Goal: Task Accomplishment & Management: Use online tool/utility

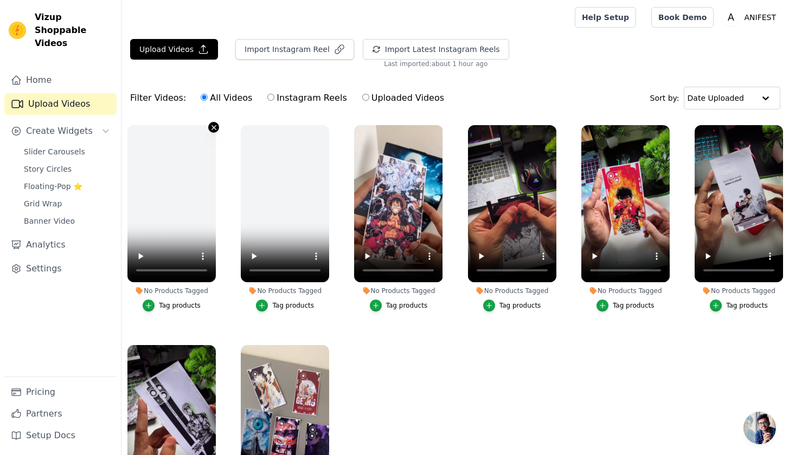
click at [210, 130] on icon "button" at bounding box center [214, 128] width 8 height 8
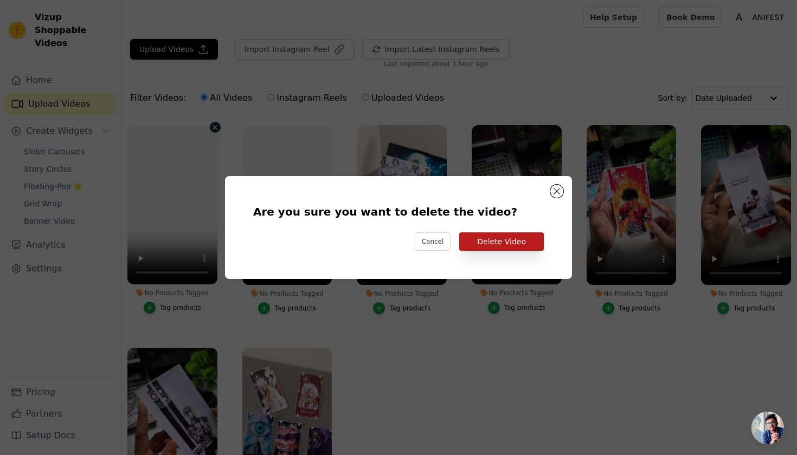
click at [514, 243] on button "Delete Video" at bounding box center [501, 242] width 85 height 18
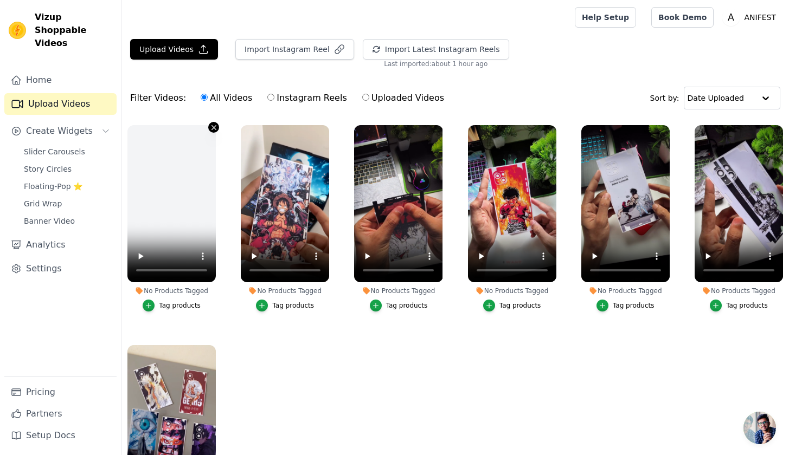
click at [212, 130] on icon "button" at bounding box center [214, 128] width 8 height 8
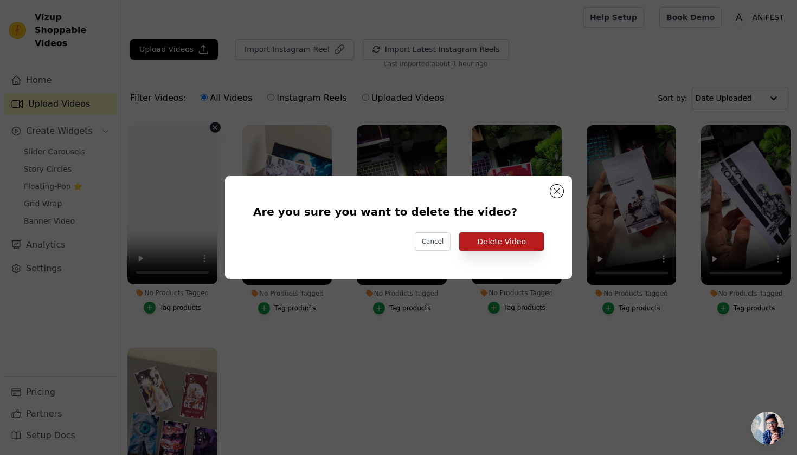
click at [499, 236] on button "Delete Video" at bounding box center [501, 242] width 85 height 18
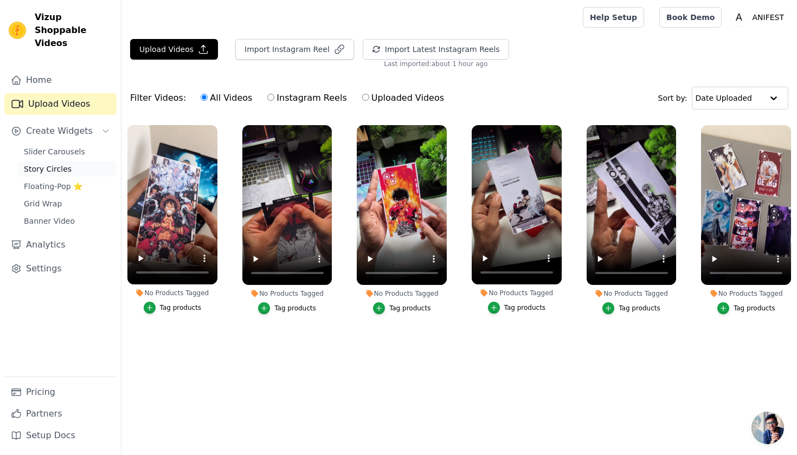
click at [47, 162] on link "Story Circles" at bounding box center [66, 169] width 99 height 15
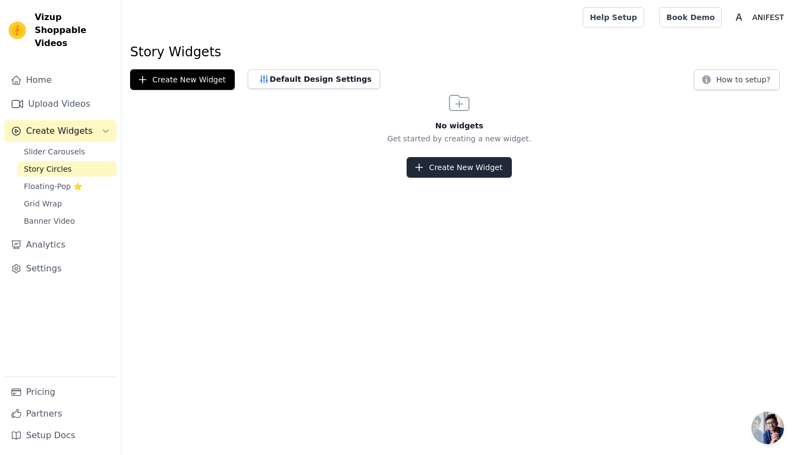
click at [475, 169] on button "Create New Widget" at bounding box center [458, 167] width 105 height 21
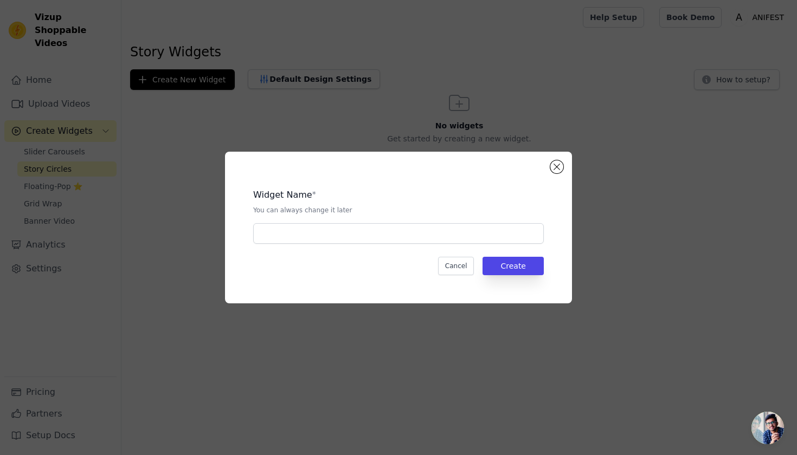
drag, startPoint x: 339, startPoint y: 222, endPoint x: 321, endPoint y: 222, distance: 17.9
click at [328, 222] on div "Widget Name * You can always change it later" at bounding box center [398, 212] width 291 height 64
click at [314, 223] on input "text" at bounding box center [398, 233] width 291 height 21
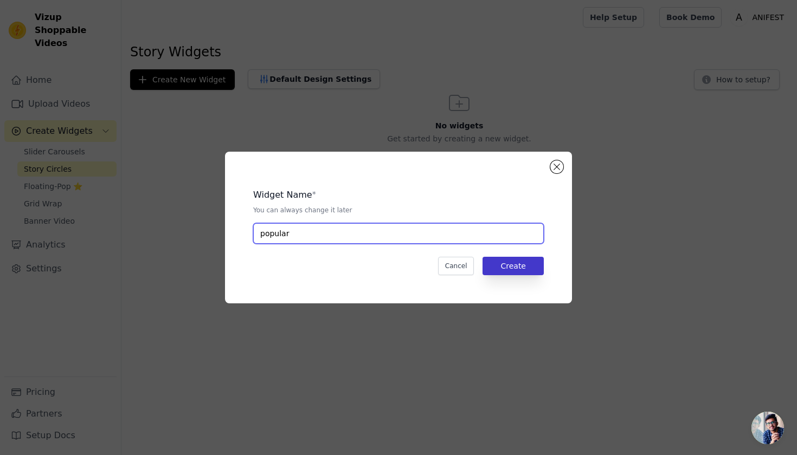
type input "popular"
click at [514, 264] on button "Create" at bounding box center [512, 266] width 61 height 18
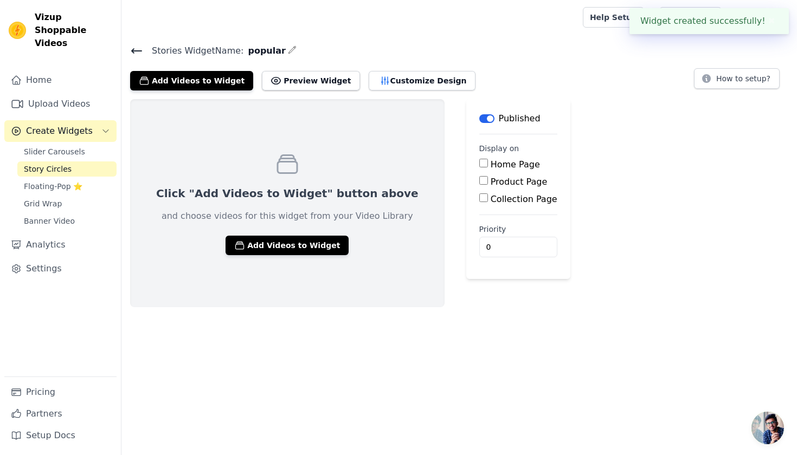
click at [491, 167] on label "Home Page" at bounding box center [515, 164] width 49 height 10
click at [479, 167] on input "Home Page" at bounding box center [483, 163] width 9 height 9
checkbox input "true"
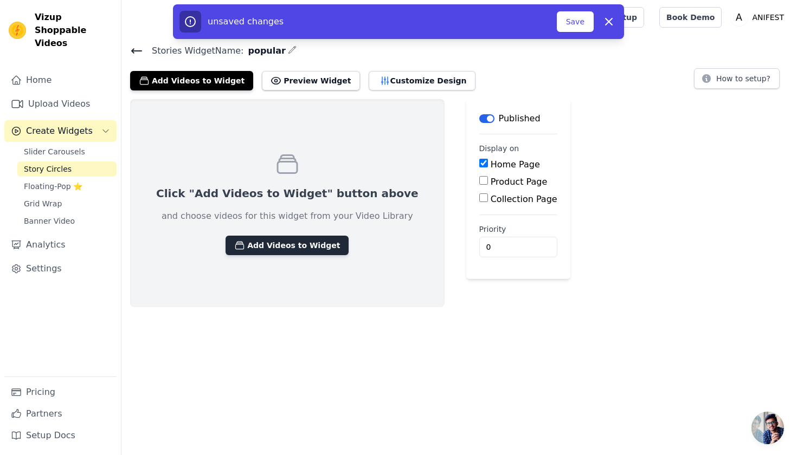
click at [279, 248] on button "Add Videos to Widget" at bounding box center [286, 246] width 123 height 20
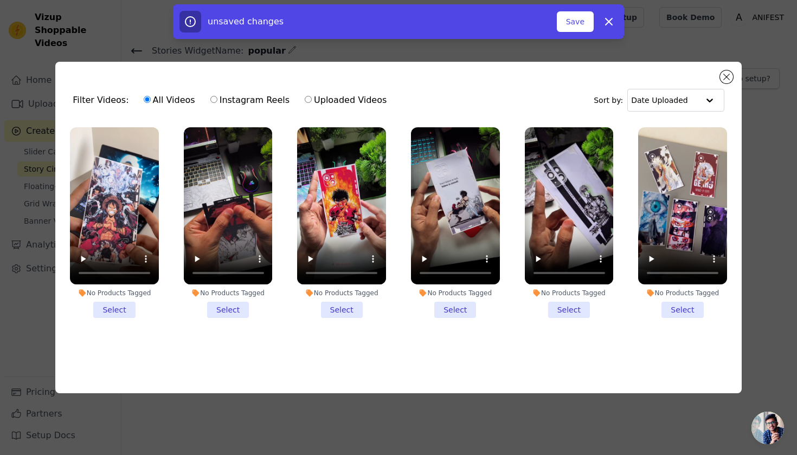
click at [117, 300] on li "No Products Tagged Select" at bounding box center [114, 222] width 89 height 191
click at [0, 0] on input "No Products Tagged Select" at bounding box center [0, 0] width 0 height 0
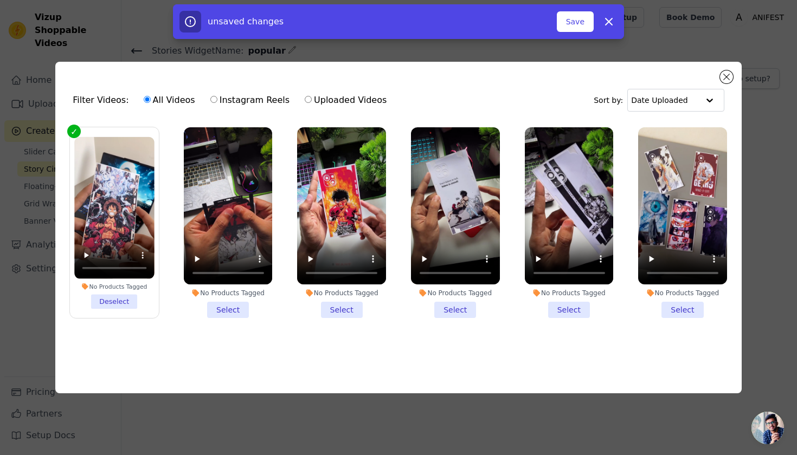
click at [218, 308] on li "No Products Tagged Select" at bounding box center [228, 222] width 89 height 191
click at [0, 0] on input "No Products Tagged Select" at bounding box center [0, 0] width 0 height 0
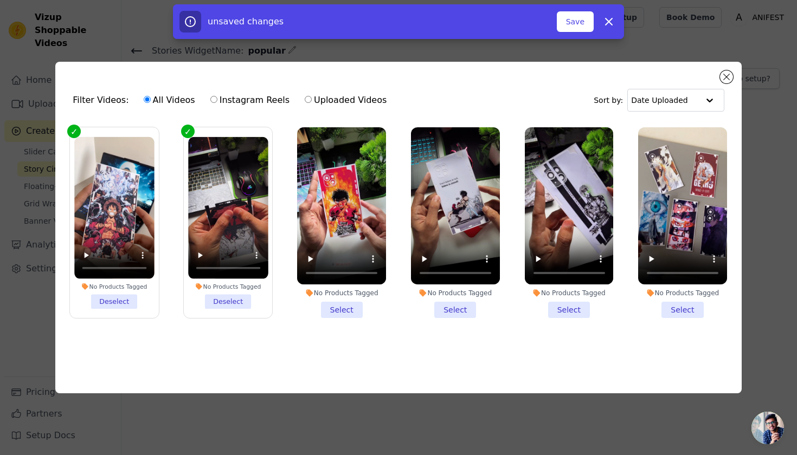
drag, startPoint x: 338, startPoint y: 309, endPoint x: 403, endPoint y: 310, distance: 65.0
click at [339, 309] on li "No Products Tagged Select" at bounding box center [341, 222] width 89 height 191
click at [0, 0] on input "No Products Tagged Select" at bounding box center [0, 0] width 0 height 0
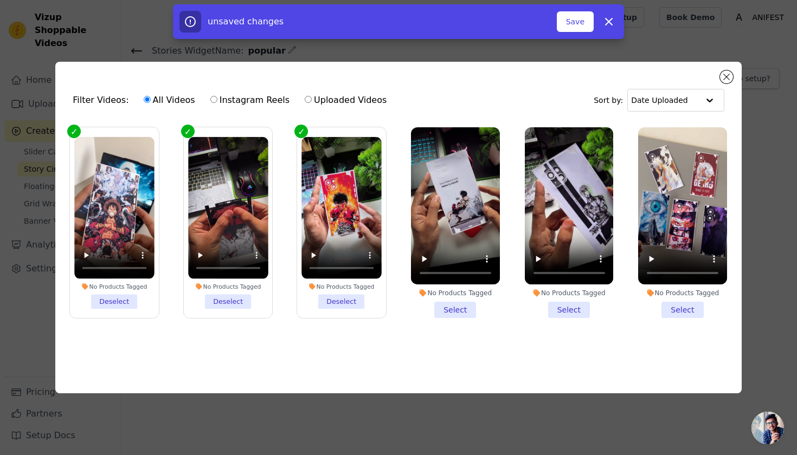
drag, startPoint x: 457, startPoint y: 308, endPoint x: 464, endPoint y: 308, distance: 7.0
click at [459, 308] on li "No Products Tagged Select" at bounding box center [455, 222] width 89 height 191
click at [0, 0] on input "No Products Tagged Select" at bounding box center [0, 0] width 0 height 0
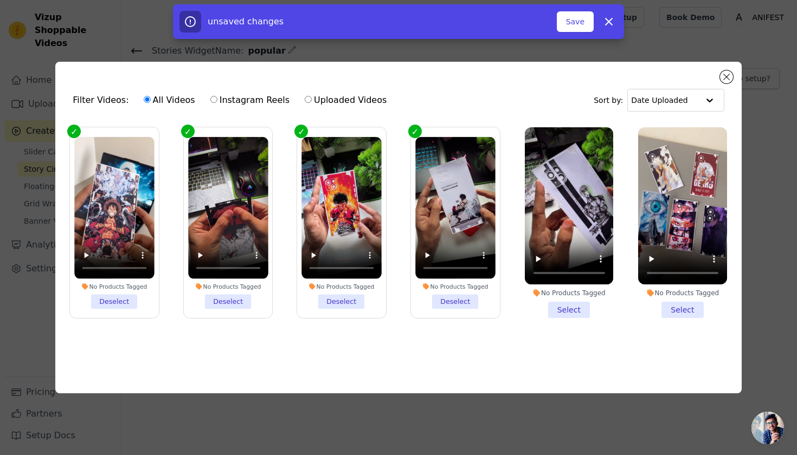
click at [575, 306] on li "No Products Tagged Select" at bounding box center [569, 222] width 89 height 191
click at [0, 0] on input "No Products Tagged Select" at bounding box center [0, 0] width 0 height 0
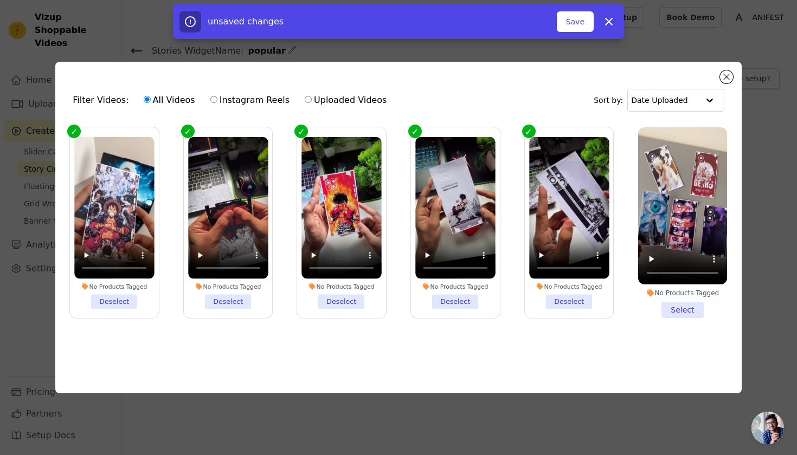
click at [680, 304] on li "No Products Tagged Select" at bounding box center [682, 222] width 89 height 191
click at [0, 0] on input "No Products Tagged Select" at bounding box center [0, 0] width 0 height 0
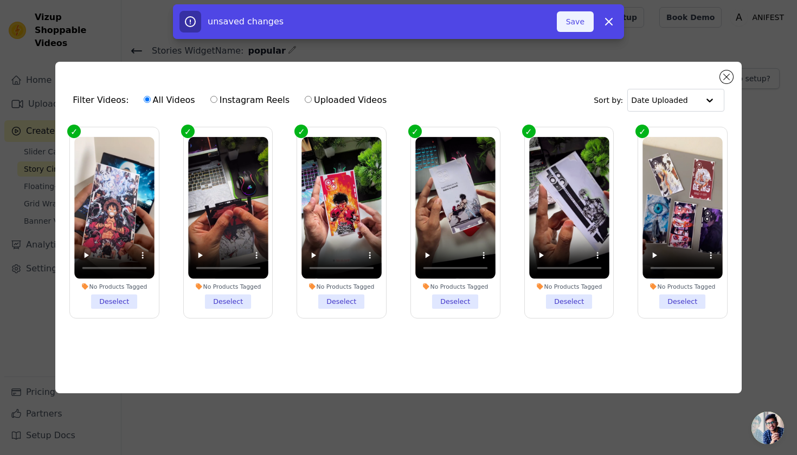
click at [589, 21] on button "Save" at bounding box center [575, 21] width 37 height 21
click at [550, 25] on button "Add To Widget" at bounding box center [557, 21] width 73 height 21
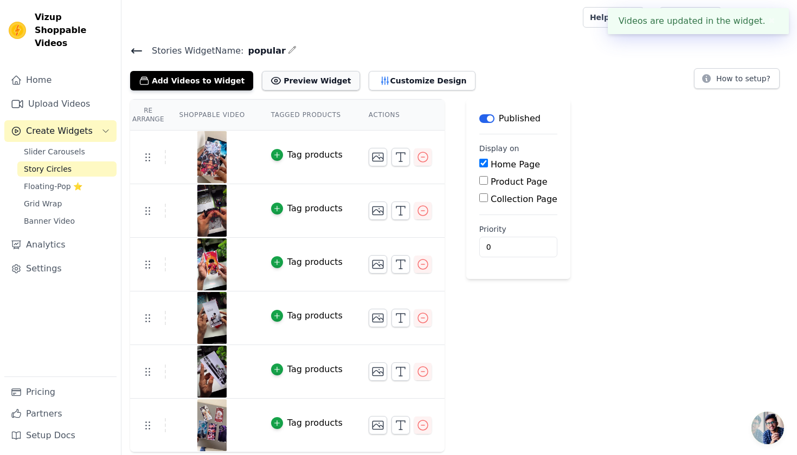
click at [311, 82] on button "Preview Widget" at bounding box center [311, 81] width 98 height 20
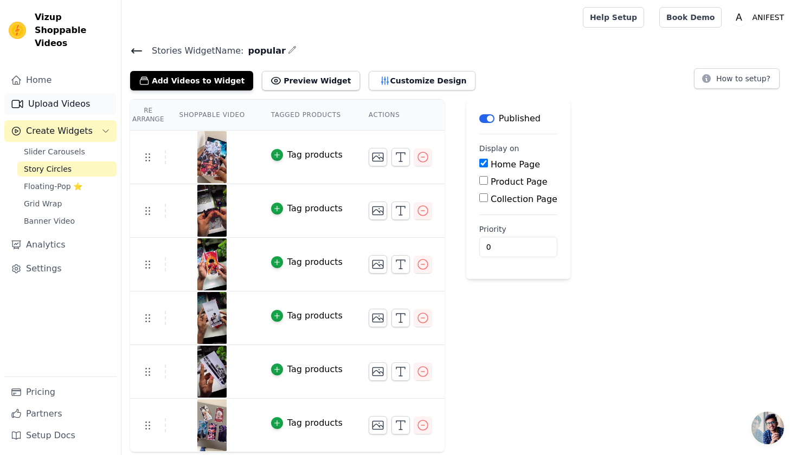
click at [43, 93] on link "Upload Videos" at bounding box center [60, 104] width 112 height 22
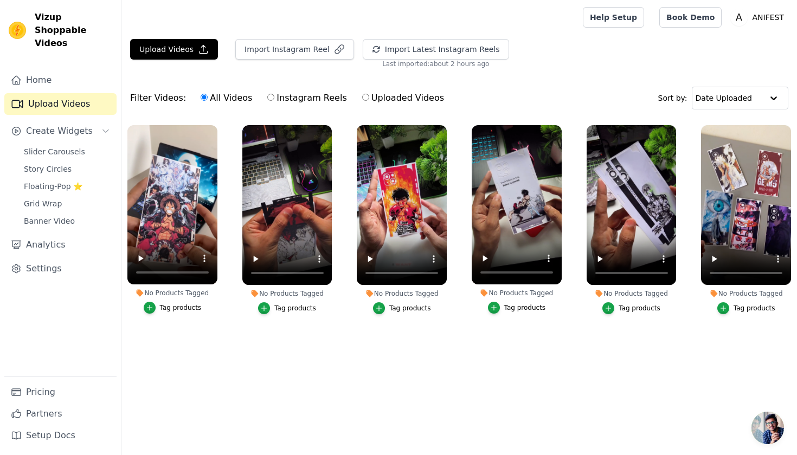
click at [610, 74] on div "Upload Videos Import Instagram Reel Import Latest Instagram Reels Import Latest…" at bounding box center [458, 199] width 675 height 320
click at [45, 146] on span "Slider Carousels" at bounding box center [54, 151] width 61 height 11
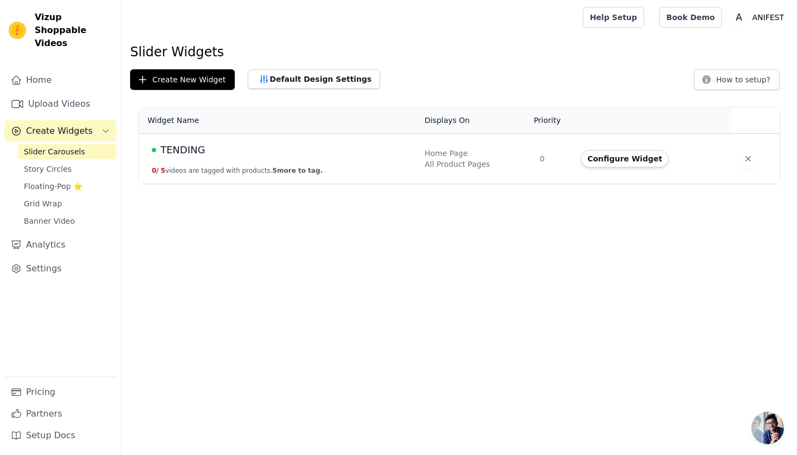
click at [201, 153] on span "TENDING" at bounding box center [182, 150] width 44 height 15
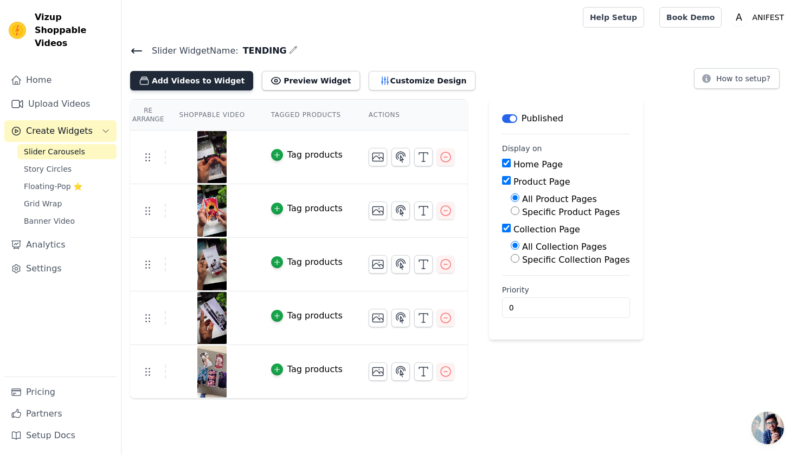
click at [229, 84] on button "Add Videos to Widget" at bounding box center [191, 81] width 123 height 20
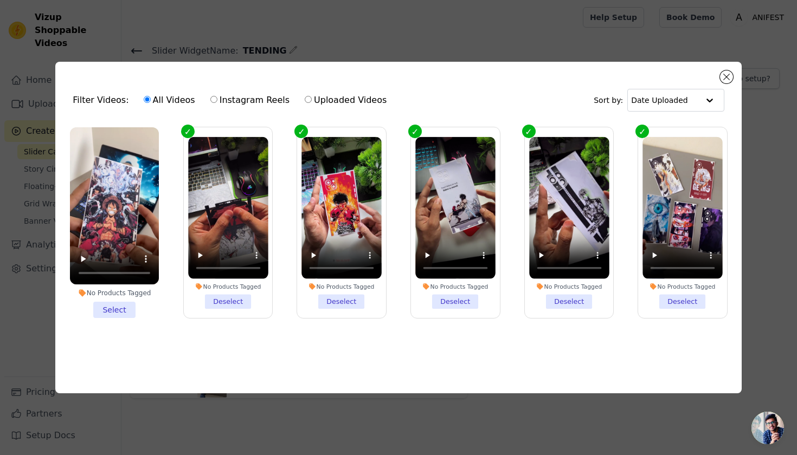
click at [126, 306] on li "No Products Tagged Select" at bounding box center [114, 222] width 89 height 191
click at [0, 0] on input "No Products Tagged Select" at bounding box center [0, 0] width 0 height 0
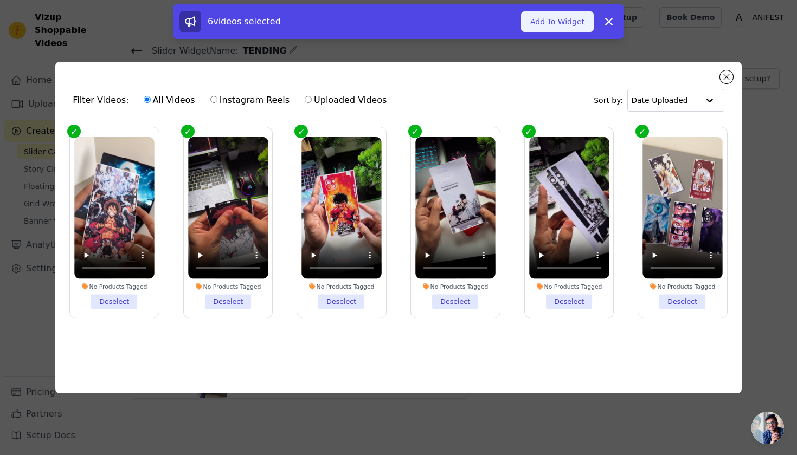
click at [547, 24] on button "Add To Widget" at bounding box center [557, 21] width 73 height 21
